Goal: Information Seeking & Learning: Learn about a topic

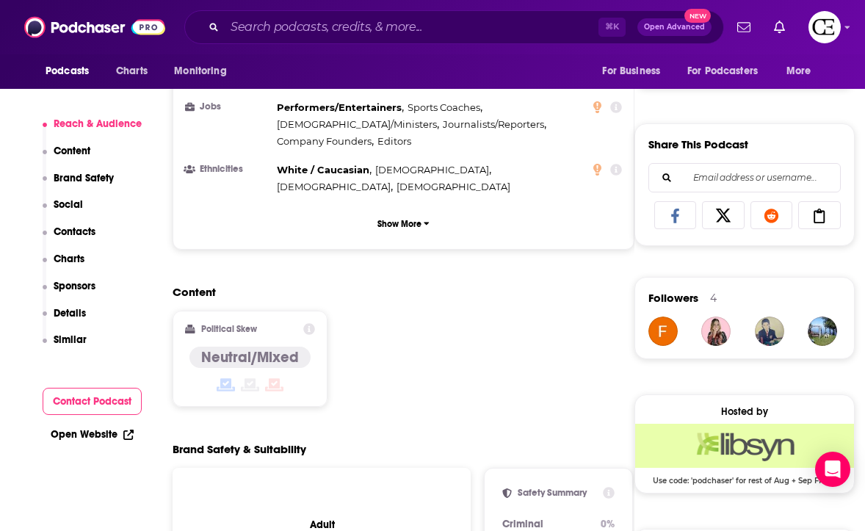
scroll to position [1031, 0]
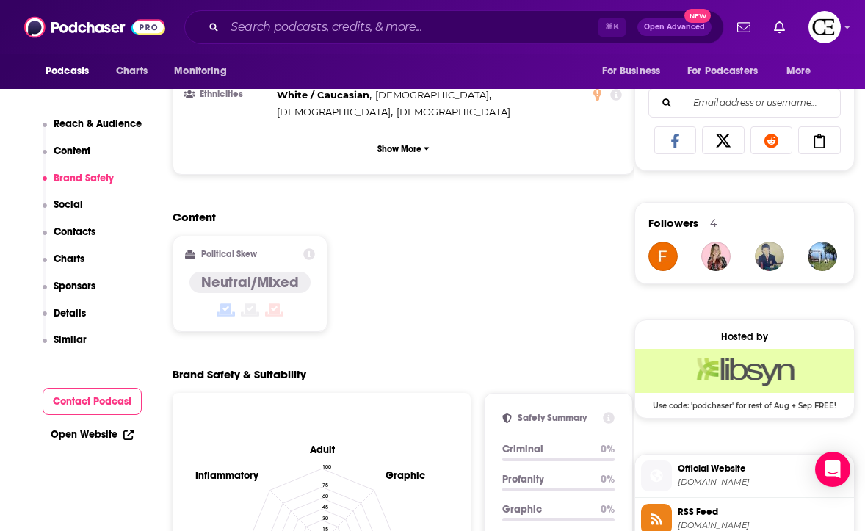
click at [363, 13] on div "⌘ K Open Advanced New" at bounding box center [454, 27] width 540 height 34
click at [358, 23] on input "Search podcasts, credits, & more..." at bounding box center [412, 26] width 374 height 23
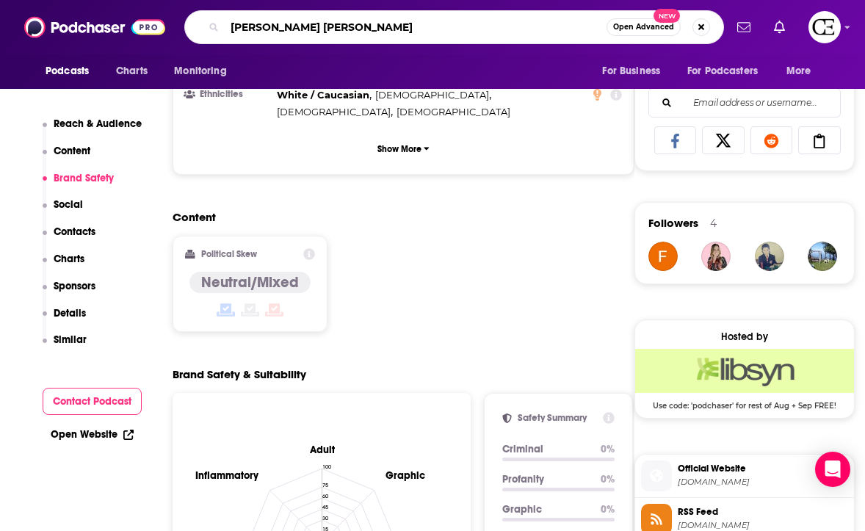
type input "[PERSON_NAME]"
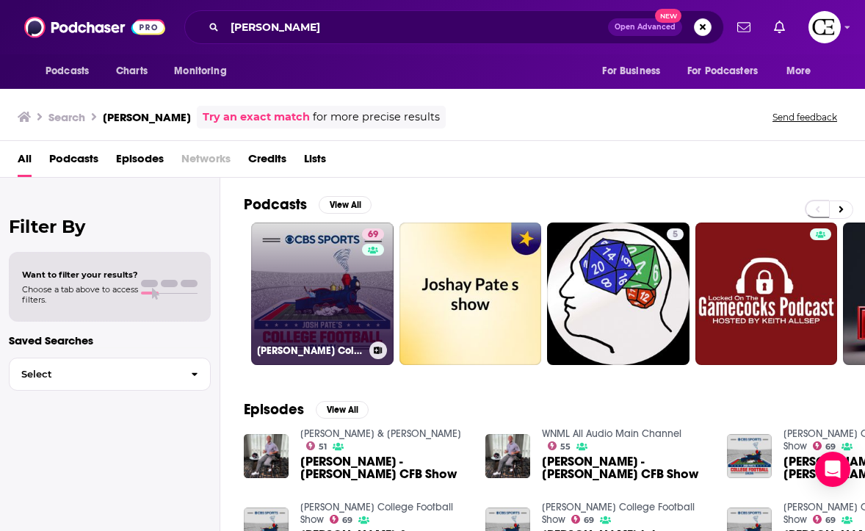
click at [360, 273] on link "69 [PERSON_NAME] College Football Show" at bounding box center [322, 293] width 142 height 142
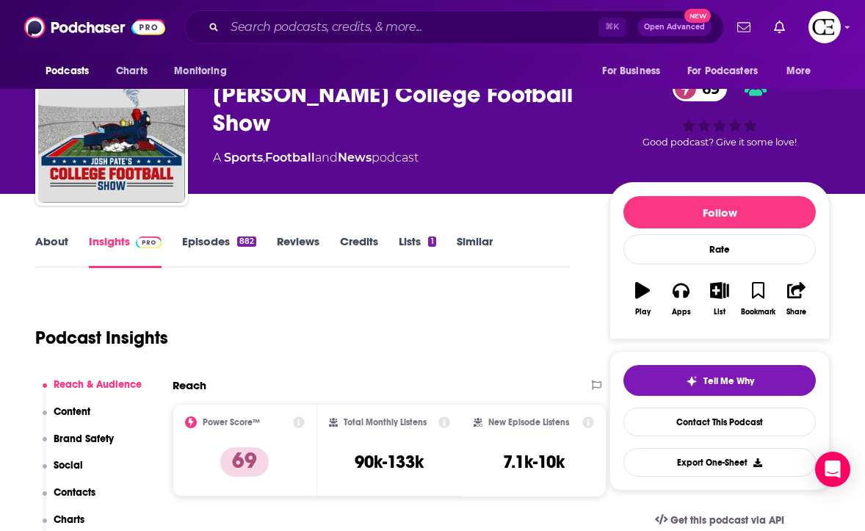
scroll to position [42, 0]
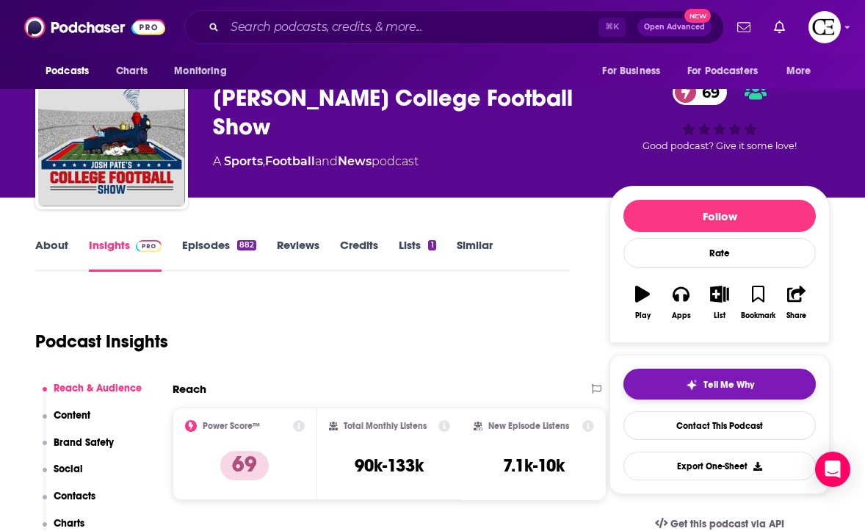
click at [707, 385] on span "Tell Me Why" at bounding box center [728, 385] width 51 height 12
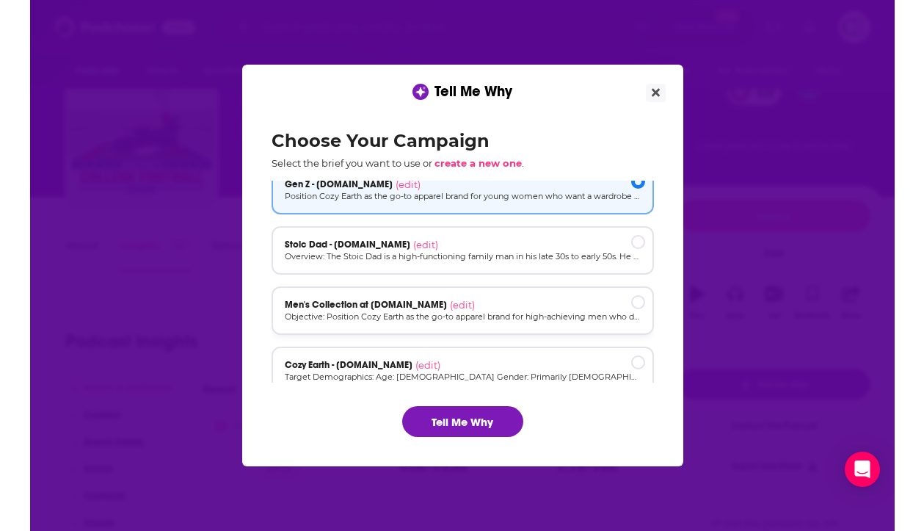
scroll to position [23, 0]
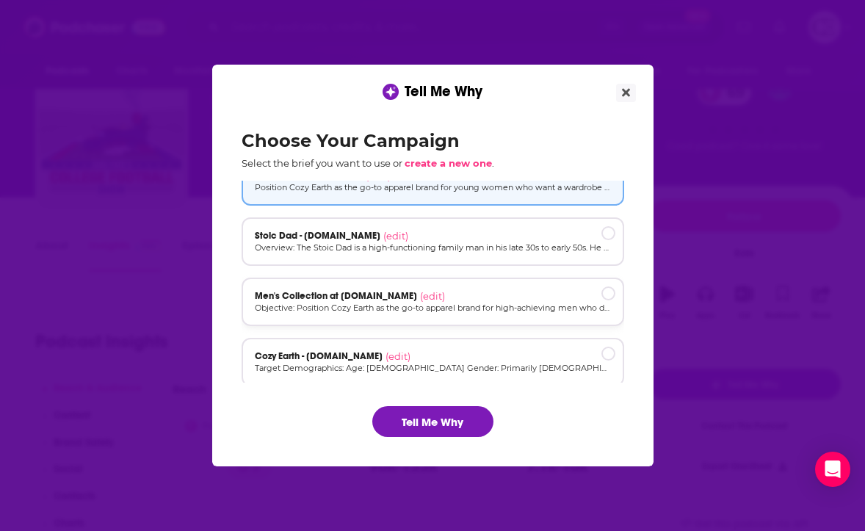
click at [412, 313] on div "Men's Collection at [DOMAIN_NAME] (edit) Objective: Position Cozy Earth as the …" at bounding box center [433, 302] width 382 height 48
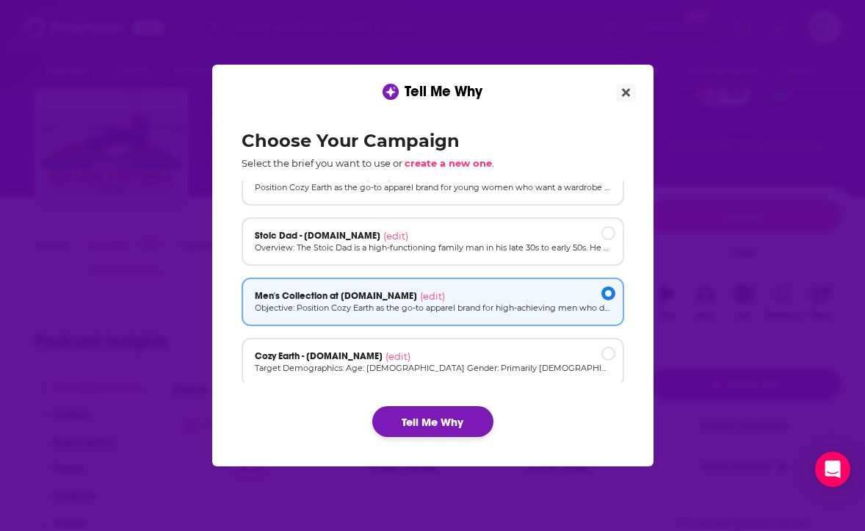
click at [436, 421] on button "Tell Me Why" at bounding box center [432, 421] width 121 height 31
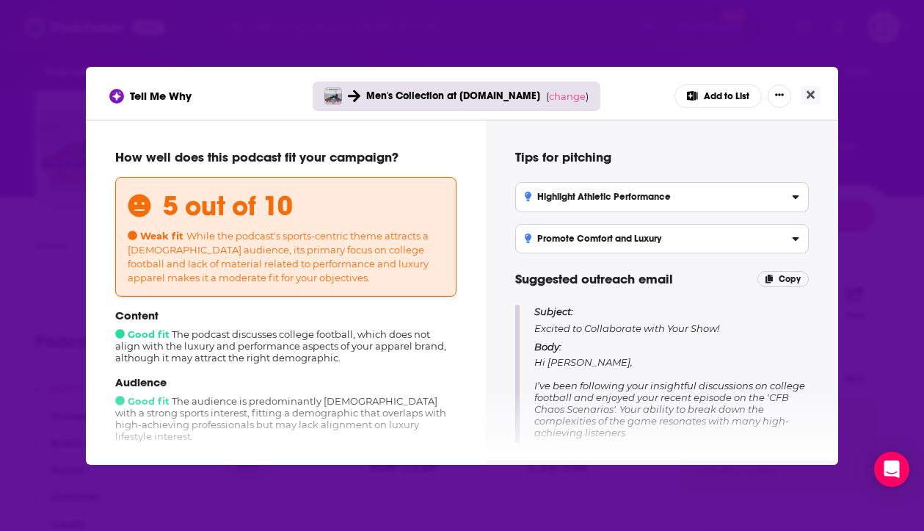
click at [824, 96] on div "Tell Me Why Men's Collection at [DOMAIN_NAME] ( change ) Add to List" at bounding box center [462, 93] width 753 height 53
click at [817, 96] on button "Close" at bounding box center [811, 95] width 20 height 18
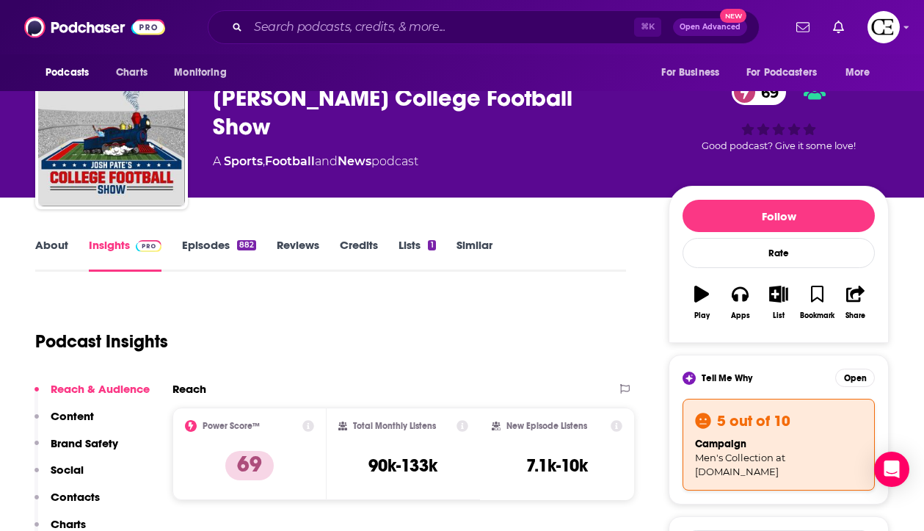
scroll to position [42, 0]
click at [842, 390] on div "Tell Me Why Open 5 out of 10 campaign Men's Collection at [DOMAIN_NAME]" at bounding box center [779, 430] width 192 height 122
click at [844, 380] on button "Open" at bounding box center [855, 378] width 40 height 18
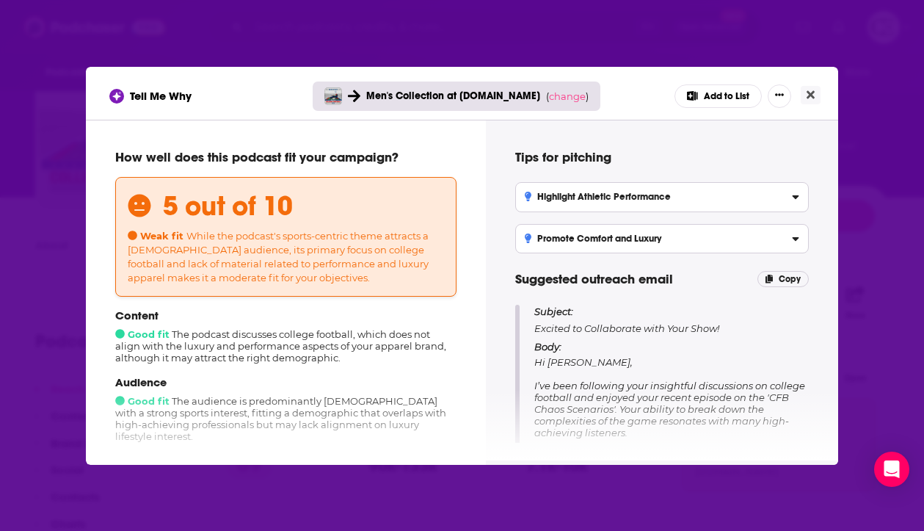
scroll to position [0, 0]
click at [571, 90] on span "change" at bounding box center [567, 96] width 37 height 12
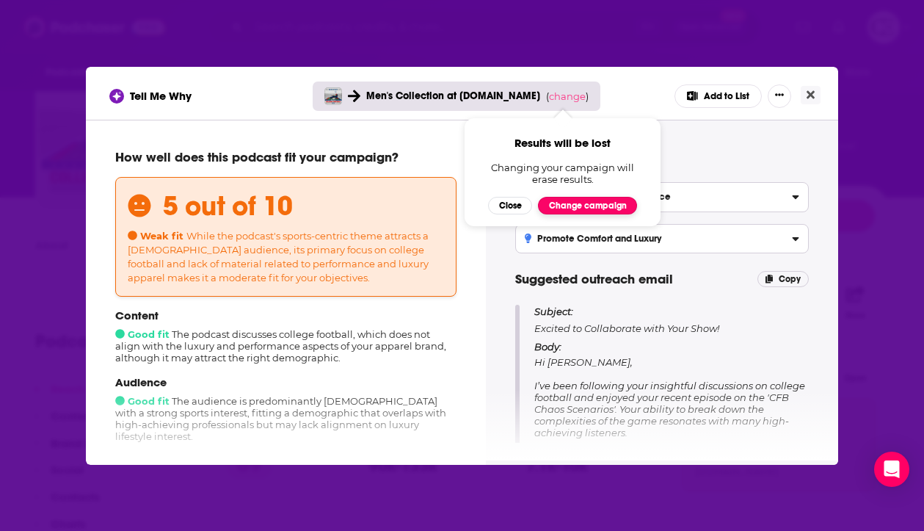
click at [595, 200] on button "Change campaign" at bounding box center [587, 206] width 99 height 18
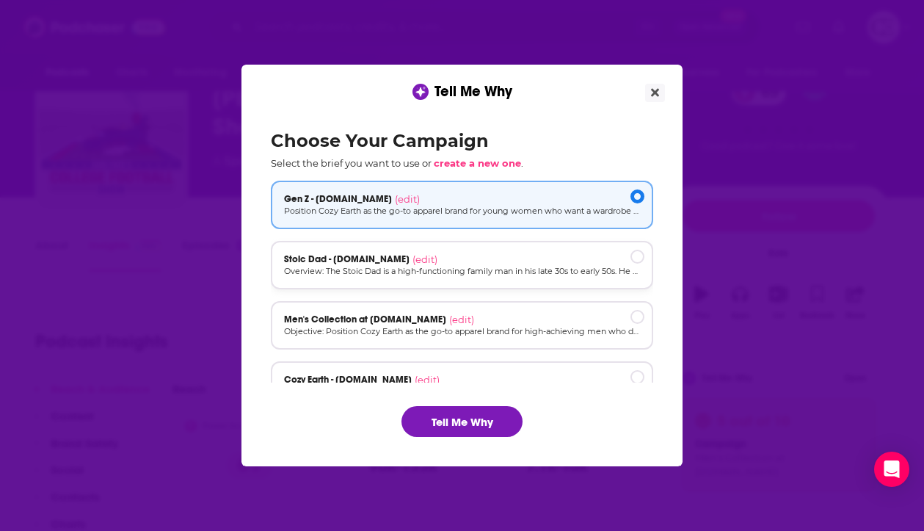
click at [510, 247] on div "Stoic Dad - [DOMAIN_NAME] (edit) Overview: The Stoic Dad is a high-functioning …" at bounding box center [462, 265] width 382 height 48
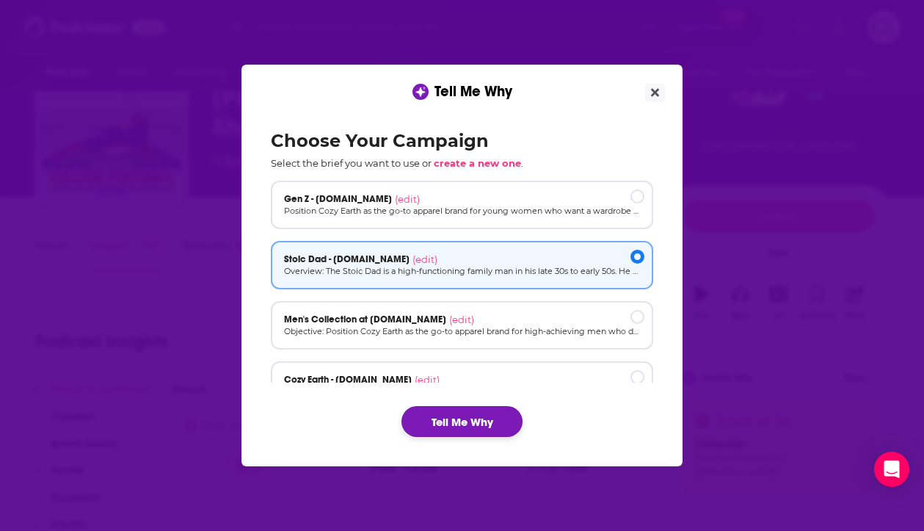
click at [512, 429] on button "Tell Me Why" at bounding box center [462, 421] width 121 height 31
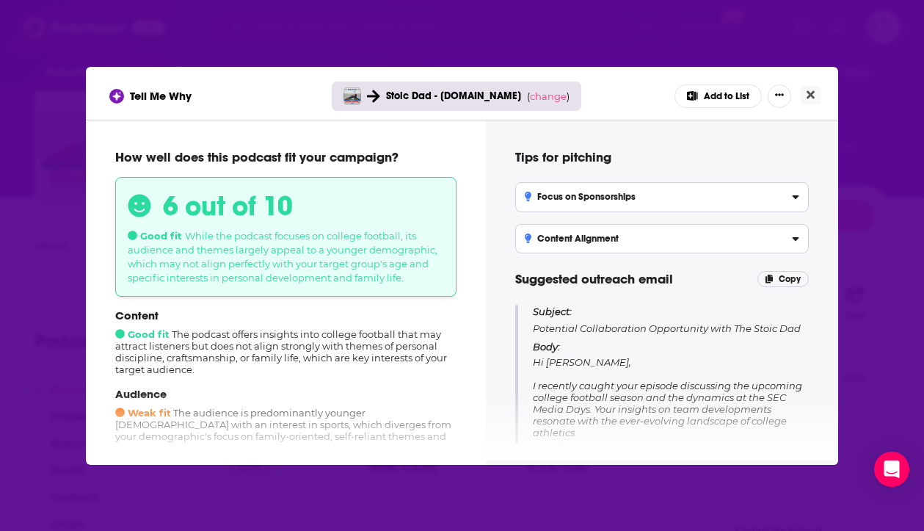
click at [659, 29] on div "Tell Me Why Stoic Dad - [DOMAIN_NAME] ( change ) Add to List How well does this…" at bounding box center [462, 265] width 924 height 531
click at [816, 104] on div "Tell Me Why Stoic Dad - [DOMAIN_NAME] ( change ) Add to List" at bounding box center [462, 93] width 753 height 53
click at [816, 99] on button "Close" at bounding box center [811, 95] width 20 height 18
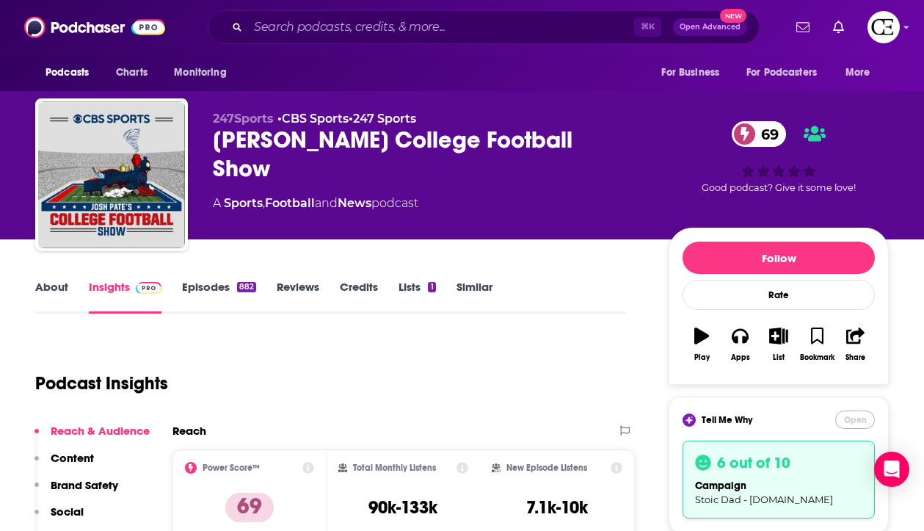
scroll to position [42, 0]
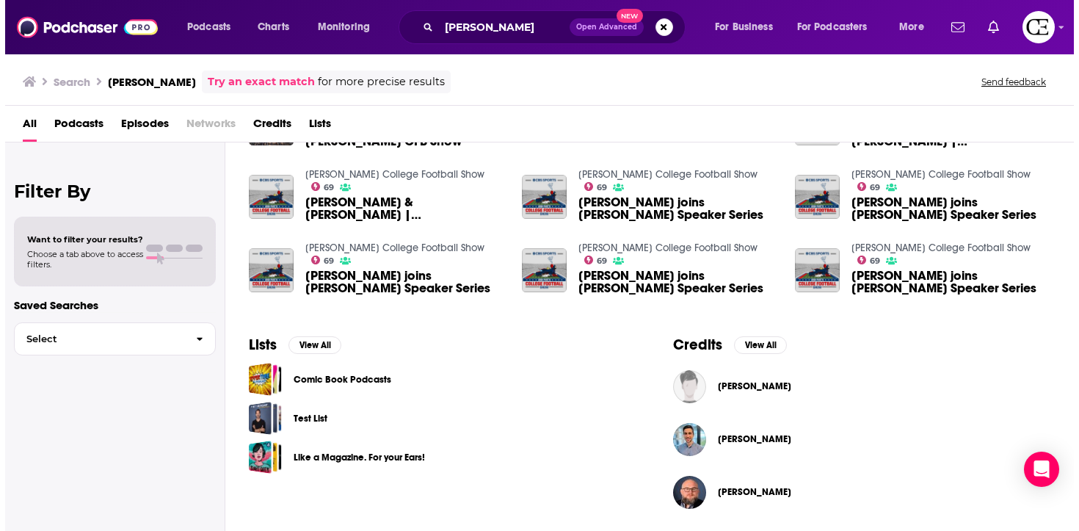
scroll to position [298, 0]
